Goal: Task Accomplishment & Management: Use online tool/utility

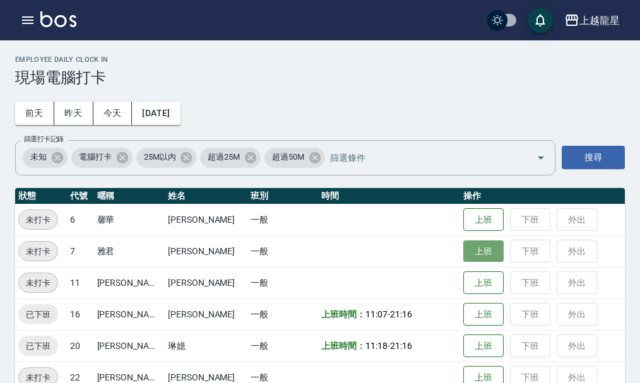
click at [481, 256] on button "上班" at bounding box center [483, 251] width 40 height 22
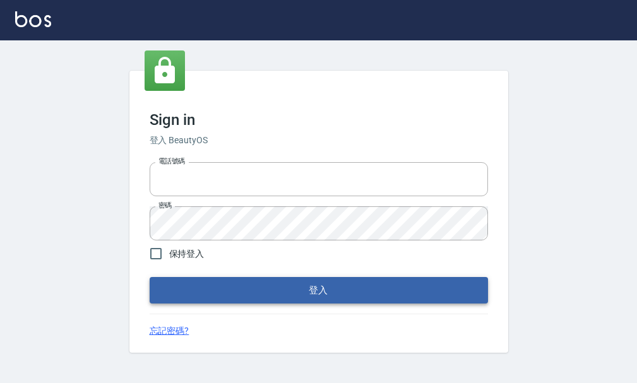
type input "25033354"
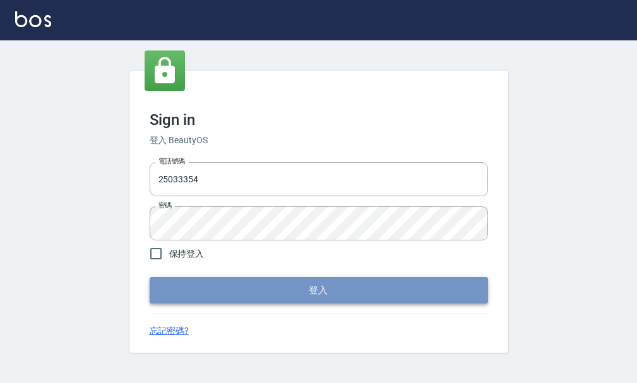
click at [280, 297] on button "登入" at bounding box center [319, 290] width 338 height 27
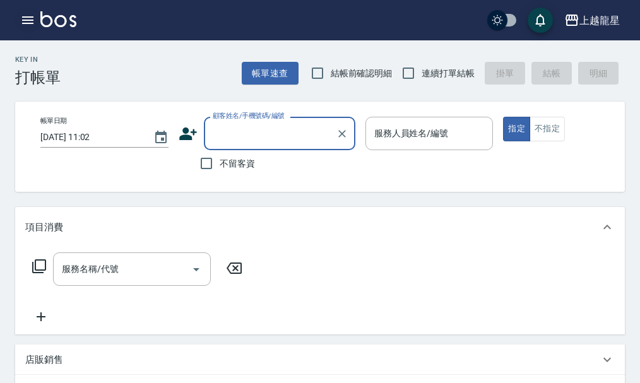
click at [27, 16] on icon "button" at bounding box center [27, 20] width 15 height 15
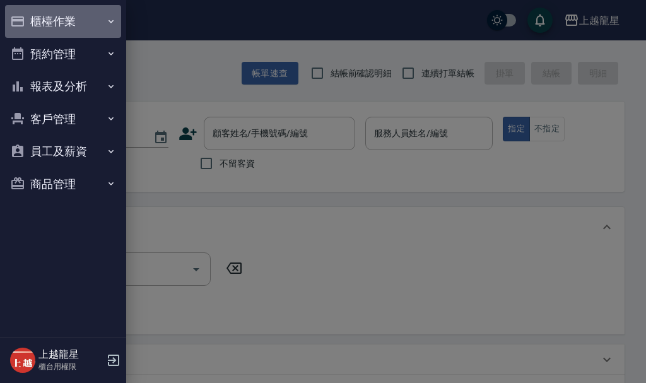
click at [38, 13] on button "櫃檯作業" at bounding box center [63, 21] width 116 height 33
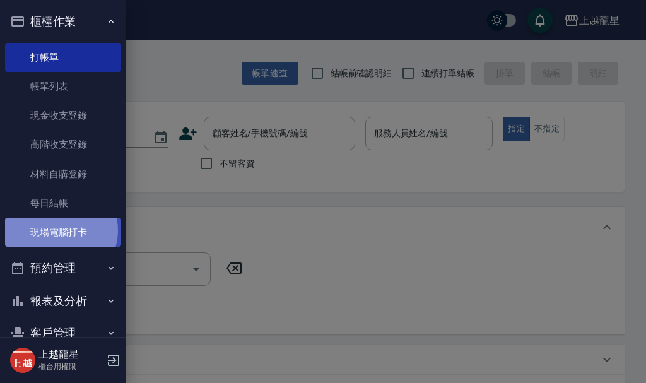
click at [60, 230] on link "現場電腦打卡" at bounding box center [63, 232] width 116 height 29
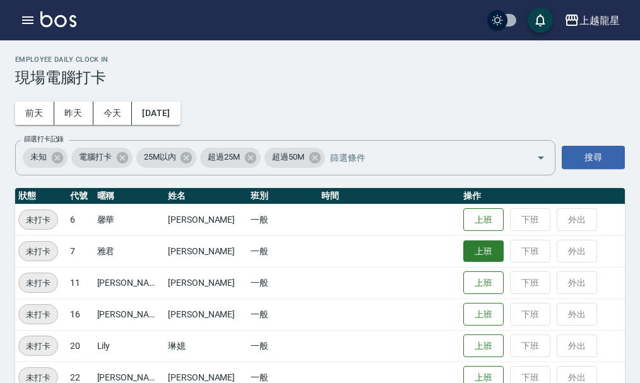
click at [476, 243] on button "上班" at bounding box center [483, 251] width 40 height 22
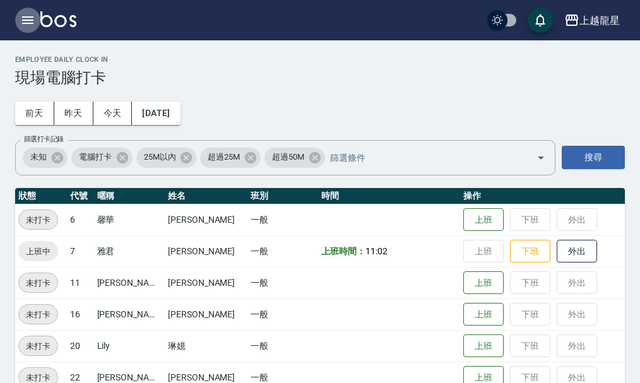
click at [32, 17] on icon "button" at bounding box center [27, 20] width 11 height 8
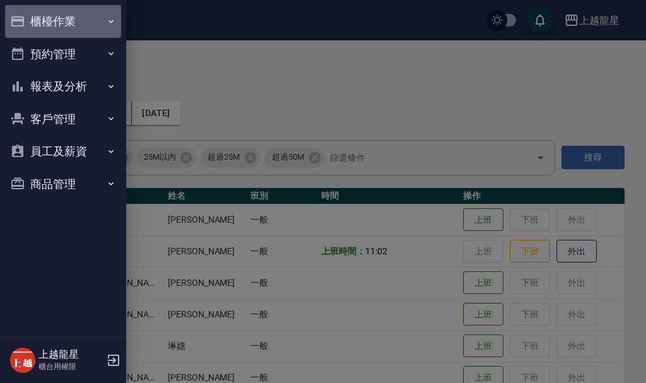
click at [38, 17] on button "櫃檯作業" at bounding box center [63, 21] width 116 height 33
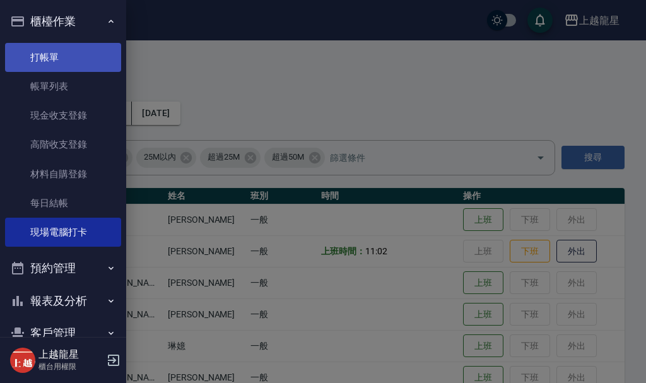
click at [39, 60] on link "打帳單" at bounding box center [63, 57] width 116 height 29
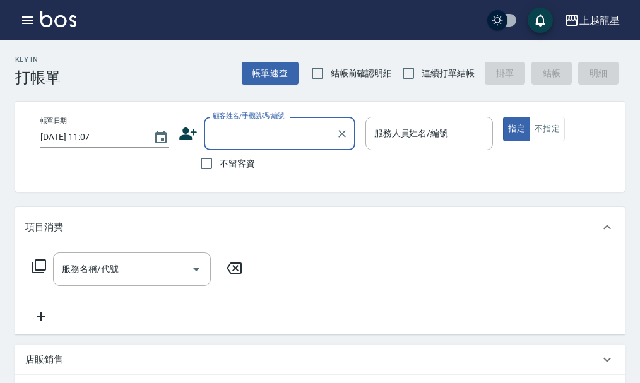
type input "ㄗ"
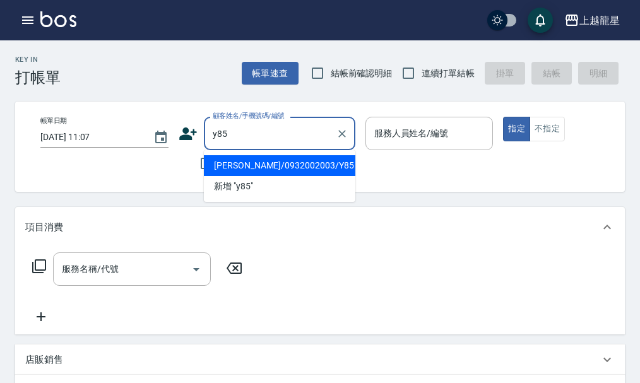
click at [279, 170] on li "[PERSON_NAME]/0932002003/Y85" at bounding box center [279, 165] width 151 height 21
type input "[PERSON_NAME]/0932002003/Y85"
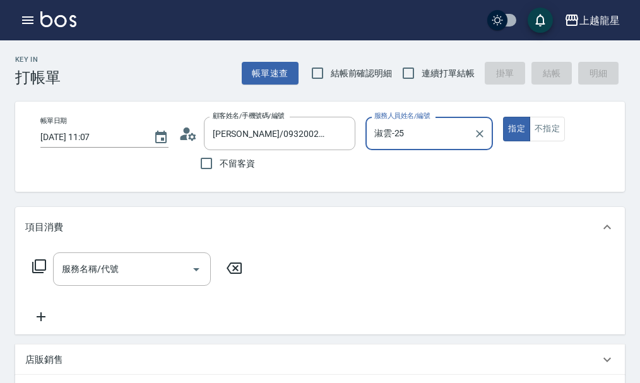
type input "淑雲-25"
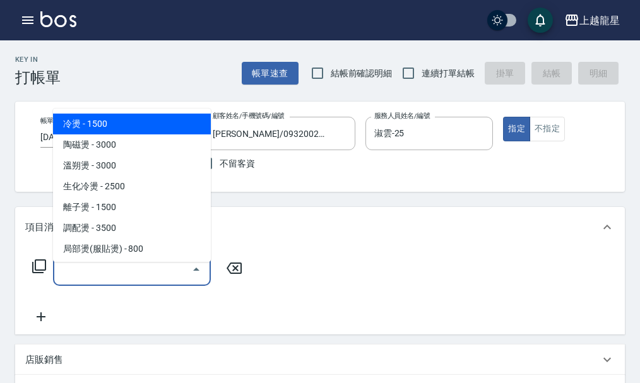
click at [115, 275] on input "服務名稱/代號" at bounding box center [122, 269] width 127 height 22
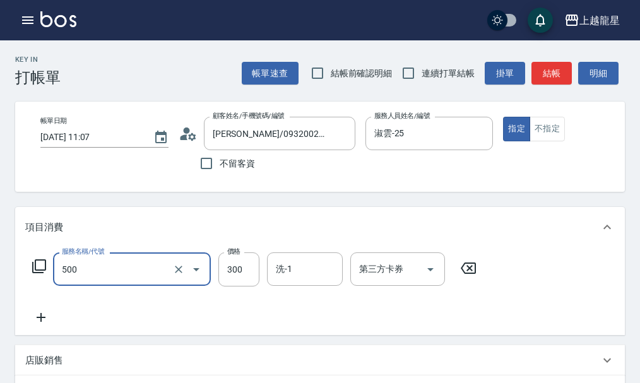
type input "一般洗髮(500)"
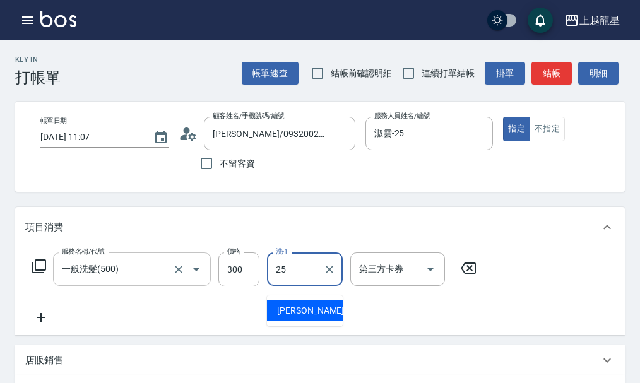
type input "淑雲-25"
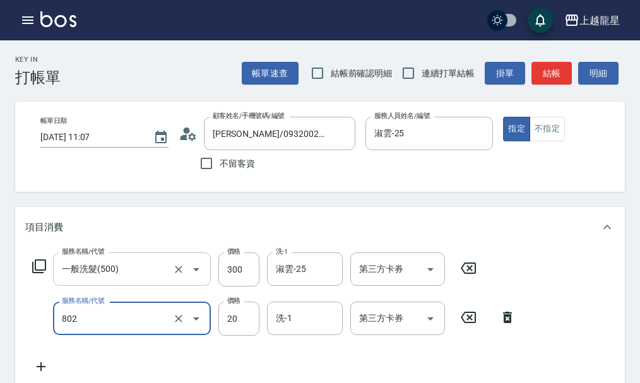
type input "潤絲(802)"
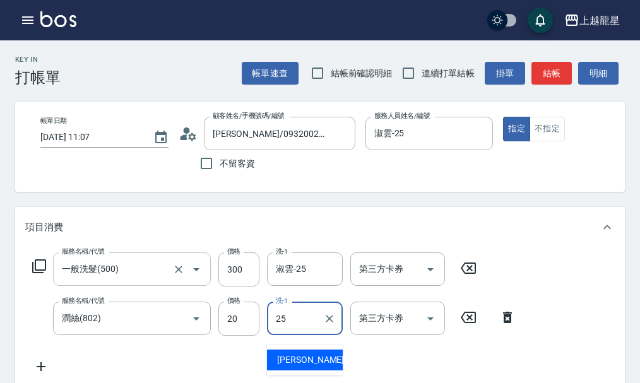
type input "淑雲-25"
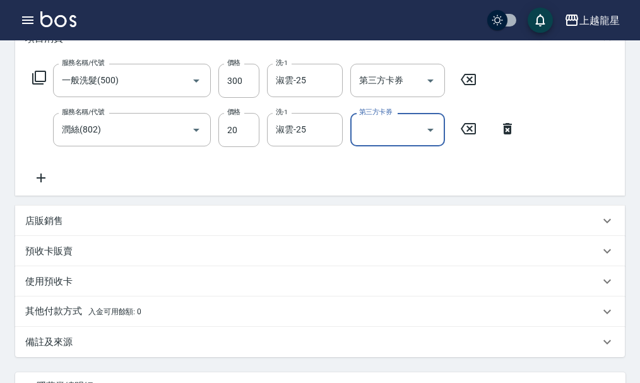
scroll to position [189, 0]
drag, startPoint x: 44, startPoint y: 185, endPoint x: 254, endPoint y: 263, distance: 224.0
click at [44, 184] on icon at bounding box center [41, 177] width 32 height 15
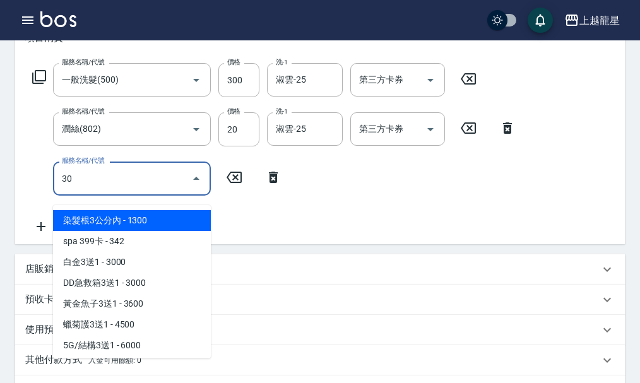
type input "301"
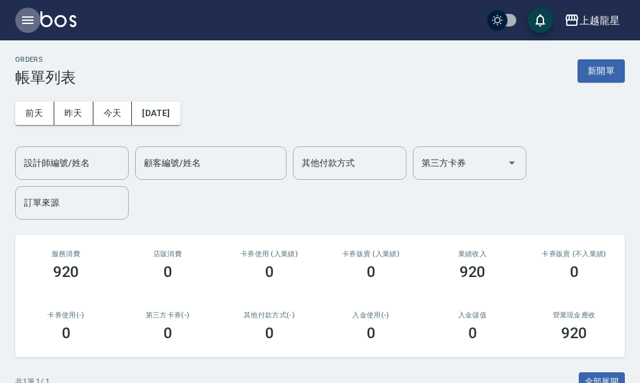
click at [37, 19] on button "button" at bounding box center [27, 20] width 25 height 25
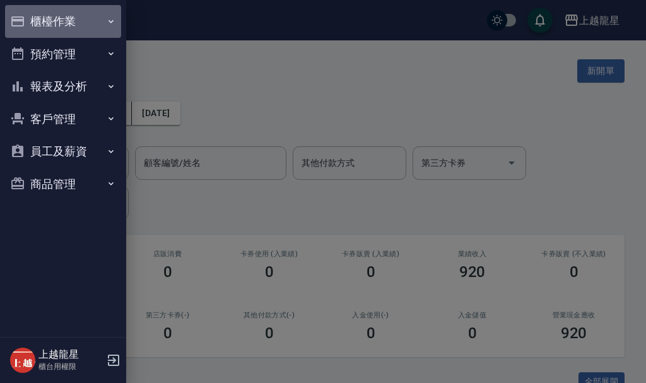
click at [37, 19] on button "櫃檯作業" at bounding box center [63, 21] width 116 height 33
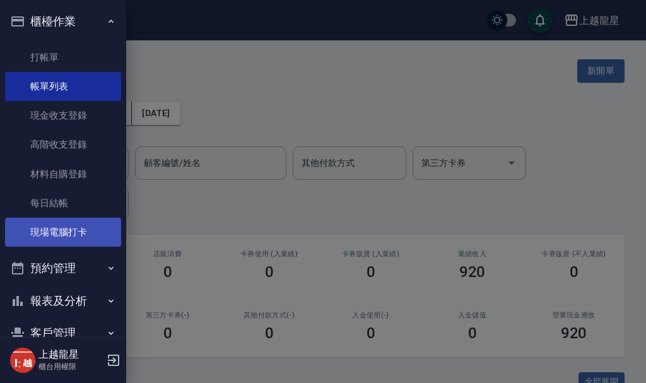
click at [56, 222] on link "現場電腦打卡" at bounding box center [63, 232] width 116 height 29
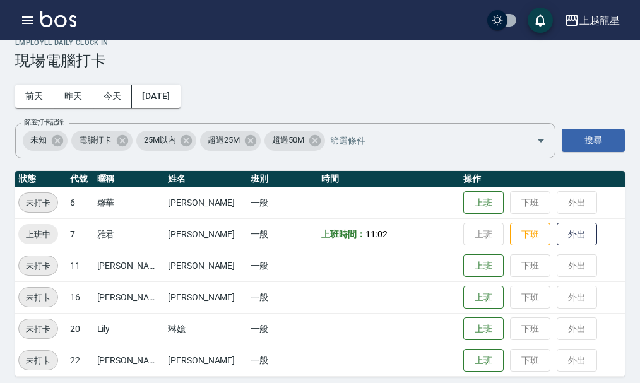
scroll to position [26, 0]
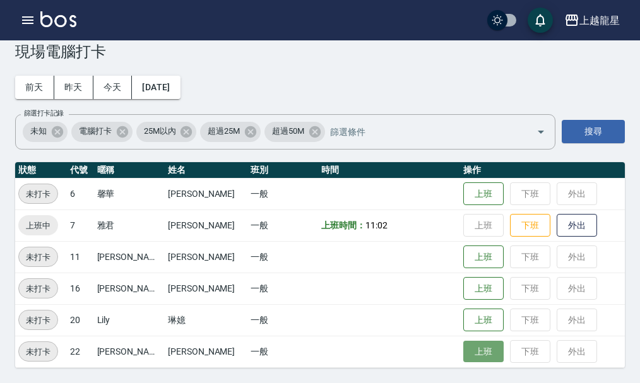
click at [468, 358] on button "上班" at bounding box center [483, 352] width 40 height 22
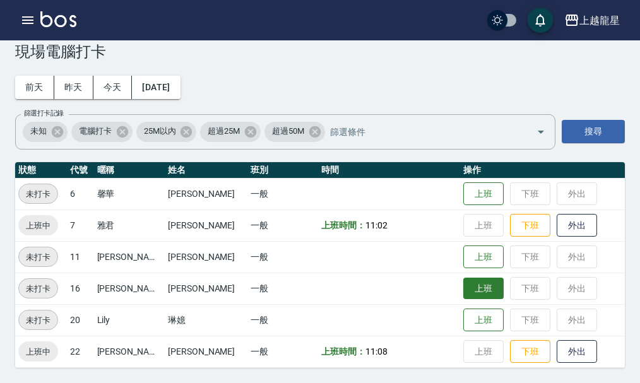
click at [463, 294] on button "上班" at bounding box center [483, 289] width 40 height 22
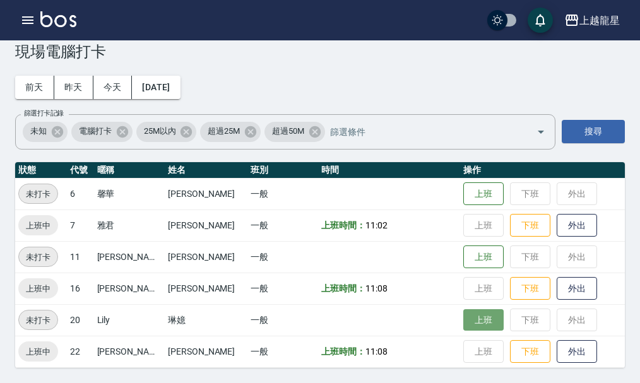
click at [471, 324] on button "上班" at bounding box center [483, 320] width 40 height 22
